Goal: Use online tool/utility: Utilize a website feature to perform a specific function

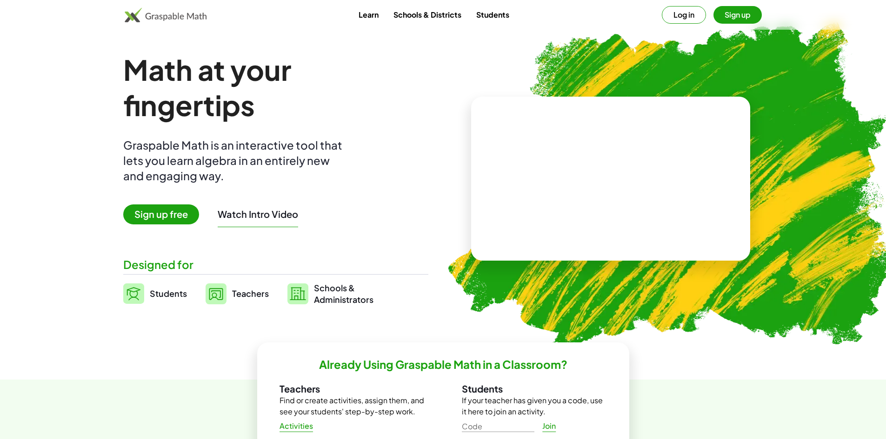
click at [643, 214] on video at bounding box center [610, 179] width 139 height 70
click at [696, 17] on button "Log in" at bounding box center [684, 15] width 44 height 18
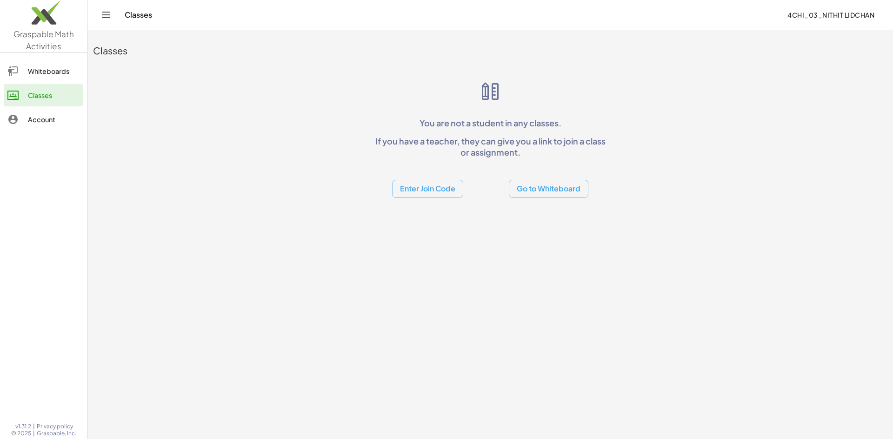
click at [538, 184] on button "Go to Whiteboard" at bounding box center [548, 189] width 79 height 18
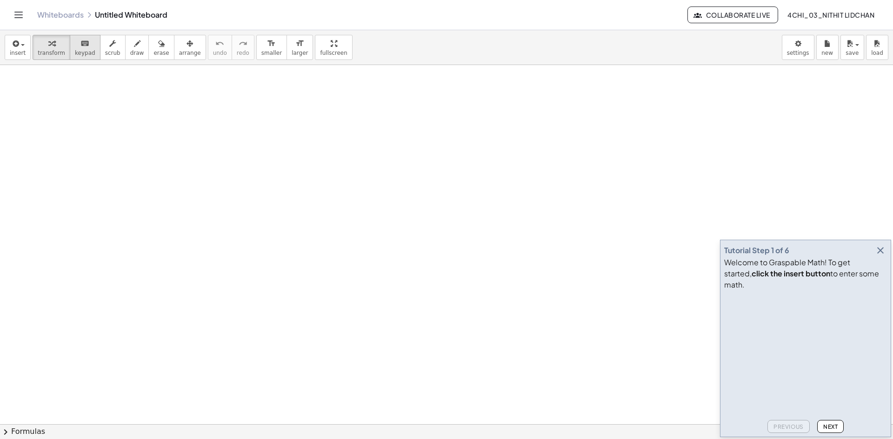
click at [82, 42] on icon "keyboard" at bounding box center [84, 43] width 9 height 11
click at [158, 121] on div at bounding box center [446, 424] width 893 height 719
click at [878, 255] on button "button" at bounding box center [879, 250] width 13 height 13
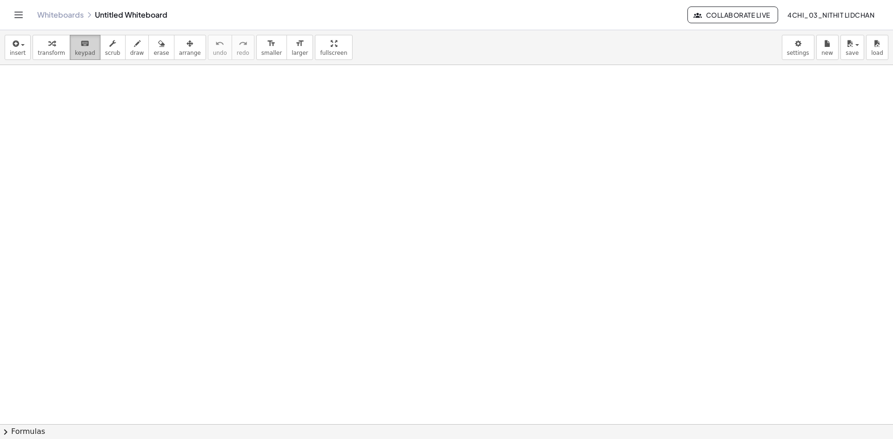
click at [80, 46] on icon "keyboard" at bounding box center [84, 43] width 9 height 11
click at [219, 187] on div at bounding box center [446, 424] width 893 height 719
click at [216, 185] on div at bounding box center [446, 424] width 893 height 719
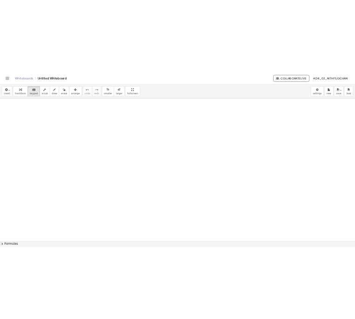
scroll to position [314, 0]
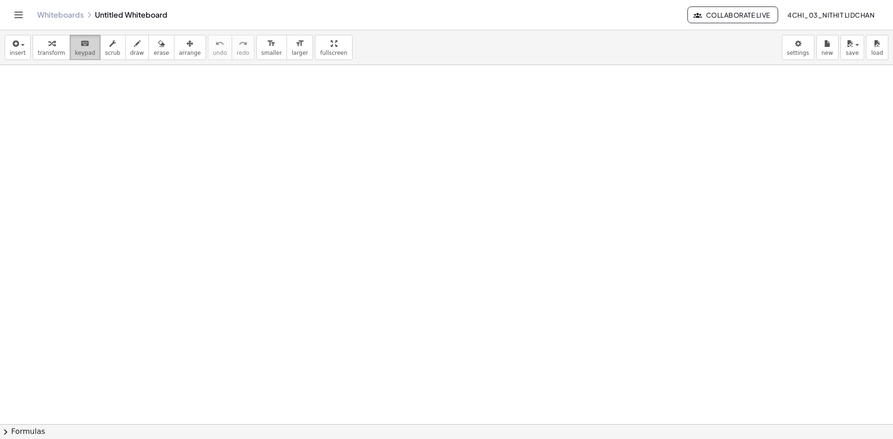
click at [70, 51] on button "keyboard keypad" at bounding box center [85, 47] width 31 height 25
click at [80, 81] on div at bounding box center [446, 110] width 893 height 719
click at [53, 60] on div "insert select one: Math Expression Function Text Youtube Video Graphing Geometr…" at bounding box center [446, 47] width 893 height 35
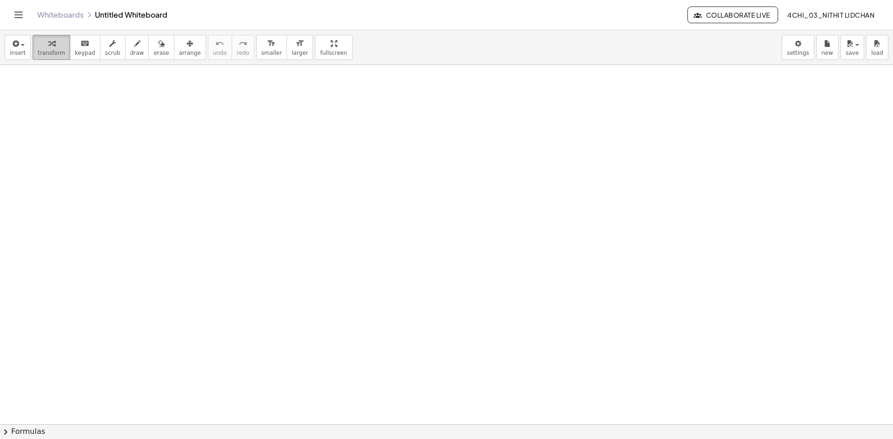
click at [44, 53] on span "transform" at bounding box center [51, 53] width 27 height 7
click at [96, 143] on div at bounding box center [446, 110] width 893 height 719
click at [97, 143] on div at bounding box center [446, 110] width 893 height 719
click at [98, 143] on div at bounding box center [446, 110] width 893 height 719
